Goal: Complete application form

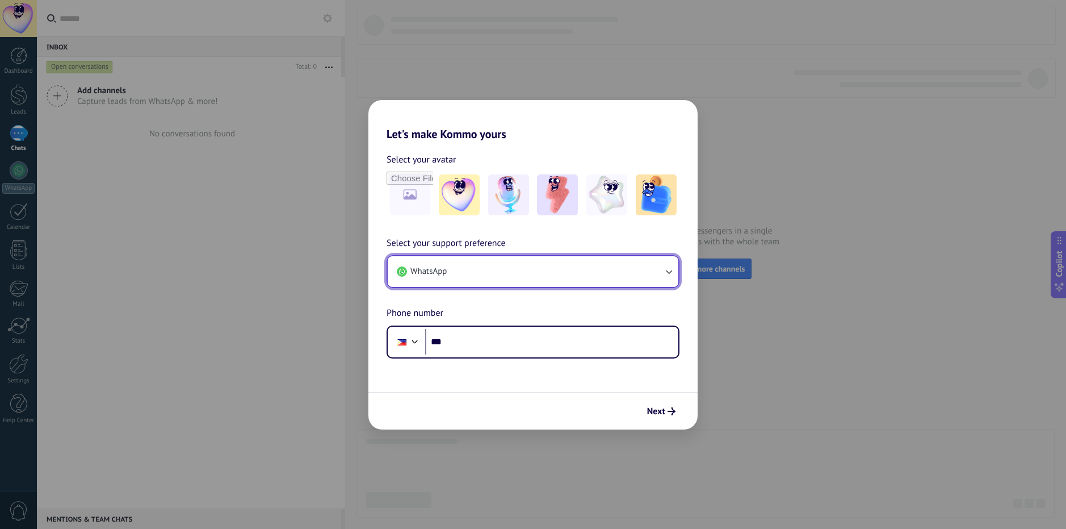
click at [467, 273] on button "WhatsApp" at bounding box center [533, 271] width 291 height 31
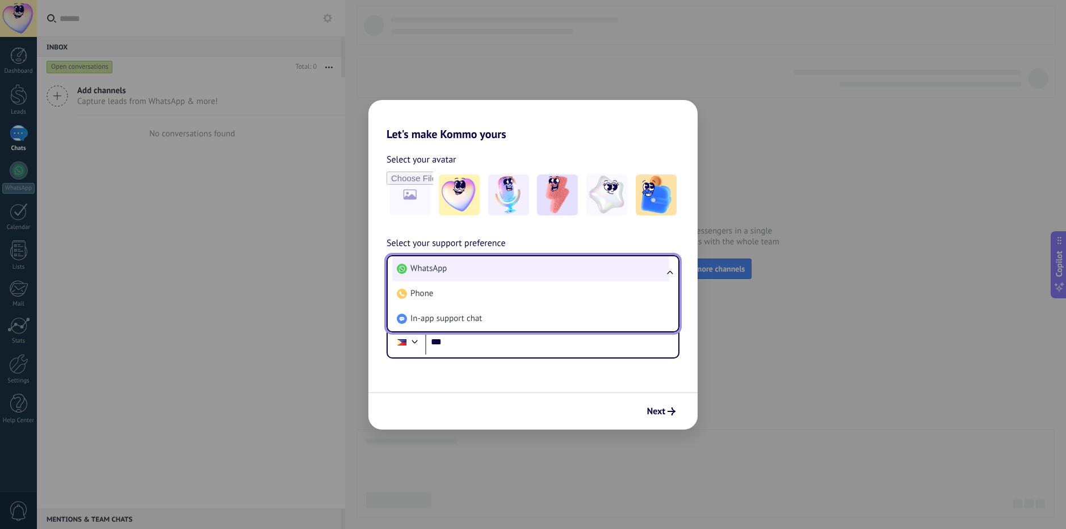
click at [472, 267] on li "WhatsApp" at bounding box center [530, 268] width 277 height 25
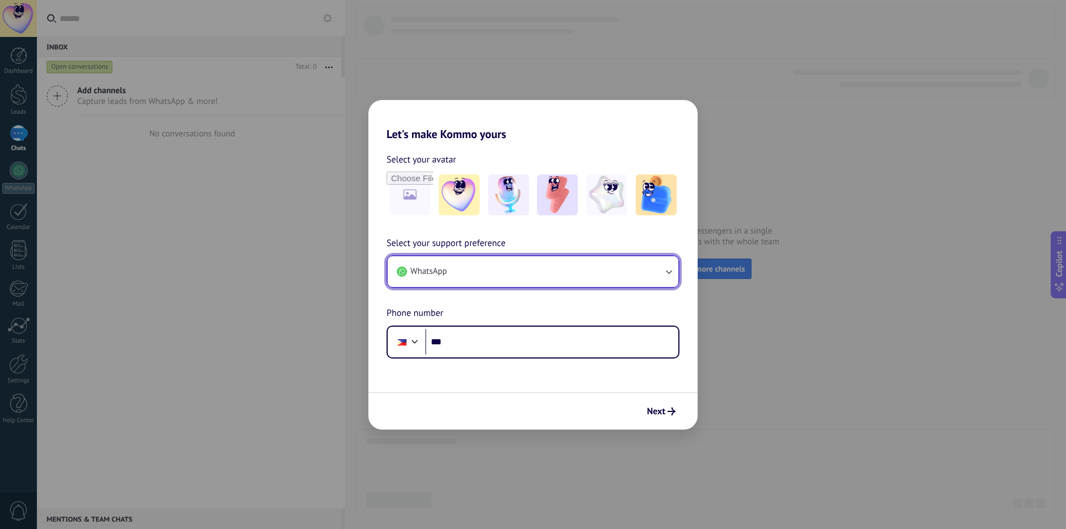
click at [472, 267] on button "WhatsApp" at bounding box center [533, 271] width 291 height 31
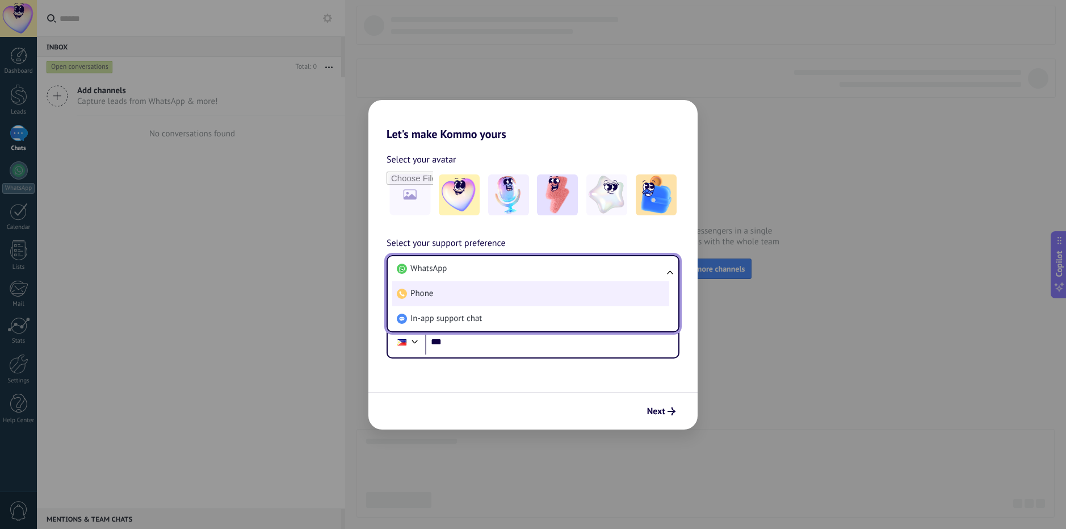
click at [451, 299] on li "Phone" at bounding box center [530, 293] width 277 height 25
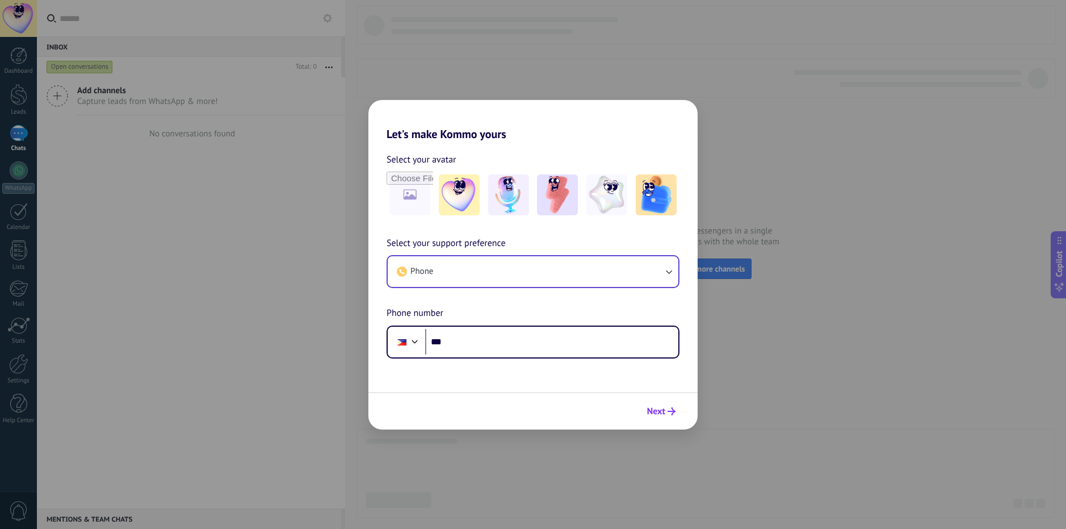
click at [660, 409] on span "Next" at bounding box center [656, 411] width 18 height 8
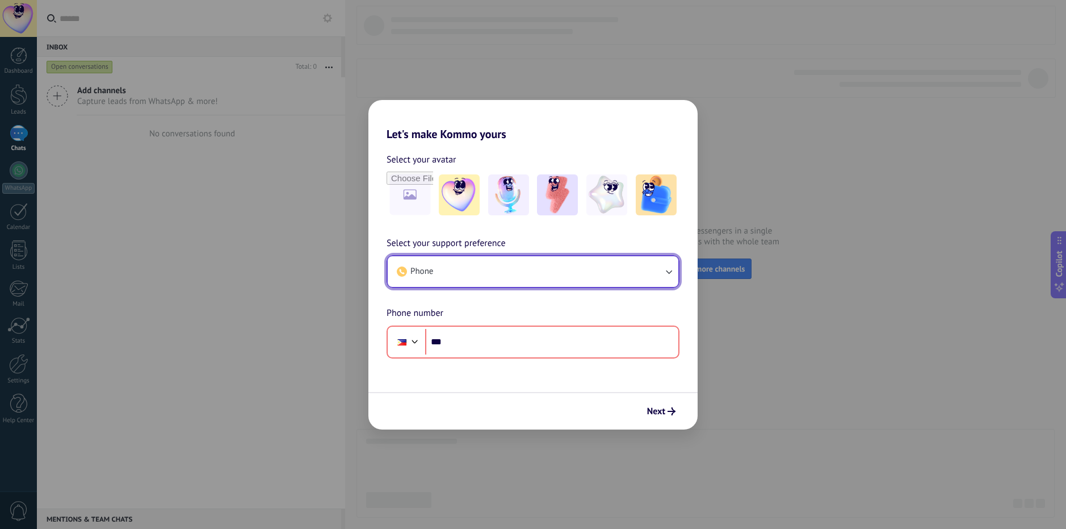
click at [553, 265] on button "Phone" at bounding box center [533, 271] width 291 height 31
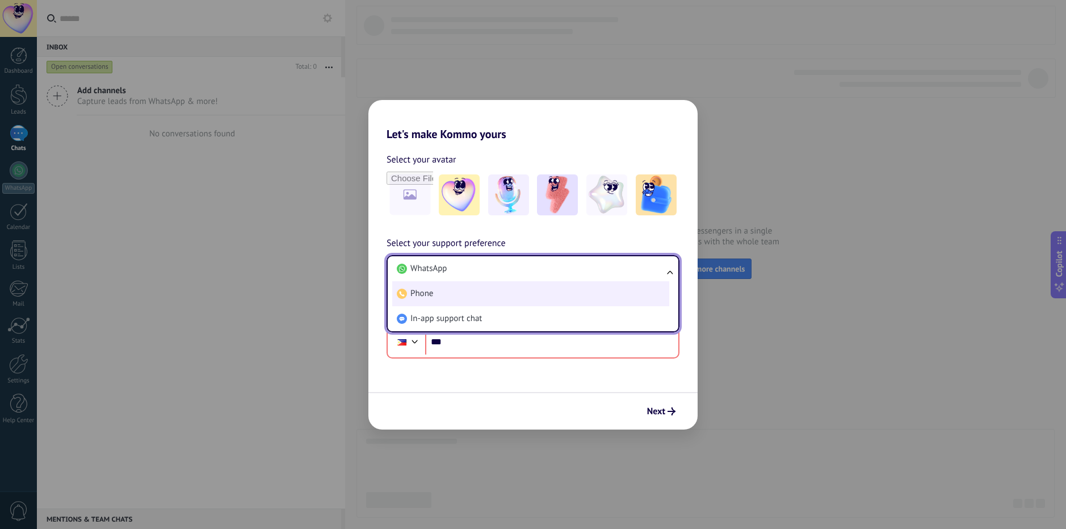
click at [504, 300] on li "Phone" at bounding box center [530, 293] width 277 height 25
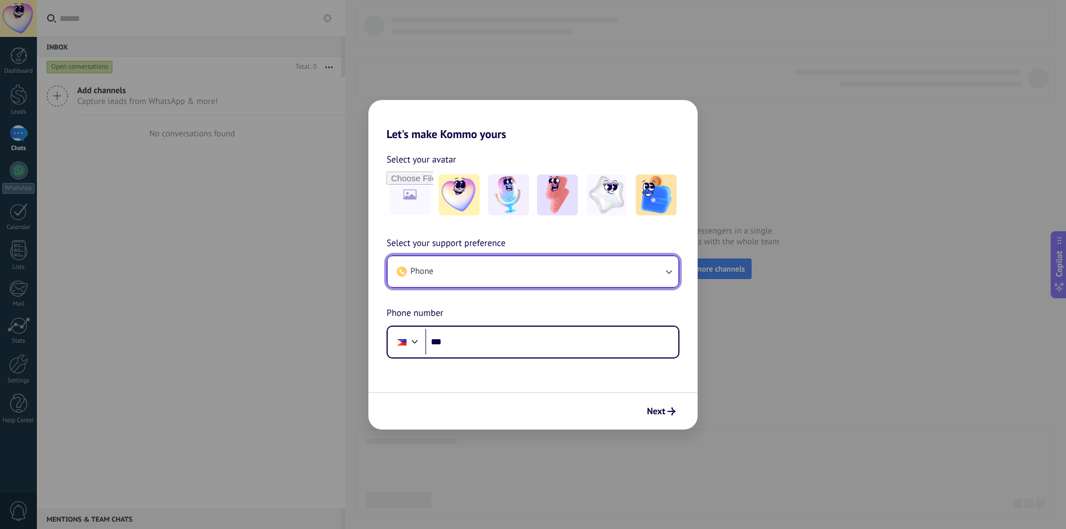
click at [513, 269] on button "Phone" at bounding box center [533, 271] width 291 height 31
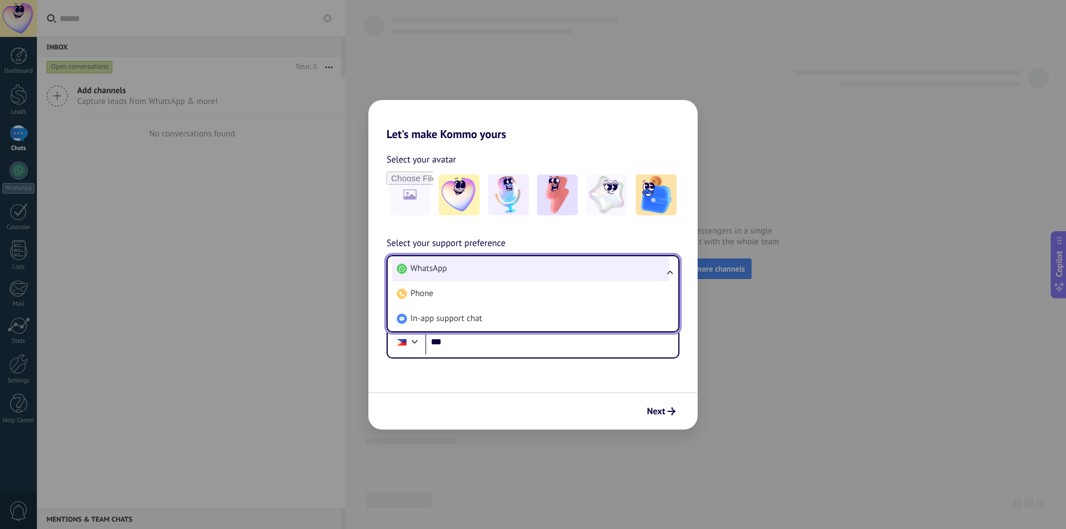
click at [474, 279] on li "WhatsApp" at bounding box center [530, 268] width 277 height 25
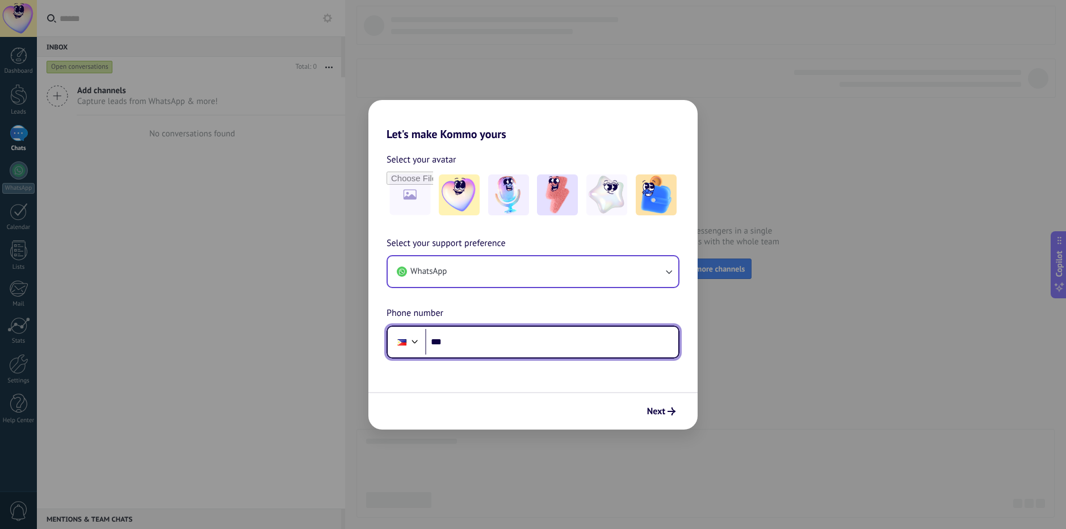
click at [475, 334] on input "***" at bounding box center [551, 342] width 253 height 26
click at [668, 417] on button "Next" at bounding box center [661, 410] width 39 height 19
click at [710, 430] on div "Let's make Kommo yours Select your avatar Select your support preference WhatsA…" at bounding box center [533, 264] width 1066 height 529
click at [6, 145] on div "Let's make Kommo yours Select your avatar Select your support preference WhatsA…" at bounding box center [533, 264] width 1066 height 529
